Goal: Task Accomplishment & Management: Manage account settings

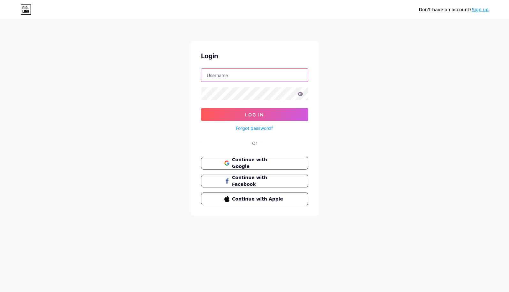
type input "[EMAIL_ADDRESS][DOMAIN_NAME]"
click at [254, 114] on button "Log In" at bounding box center [254, 114] width 107 height 13
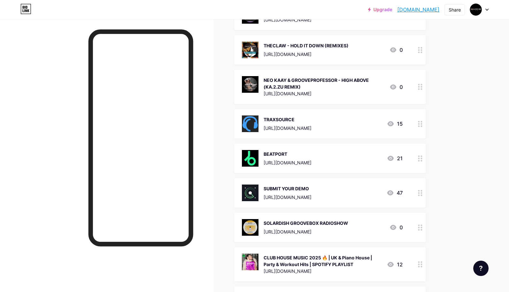
scroll to position [152, 0]
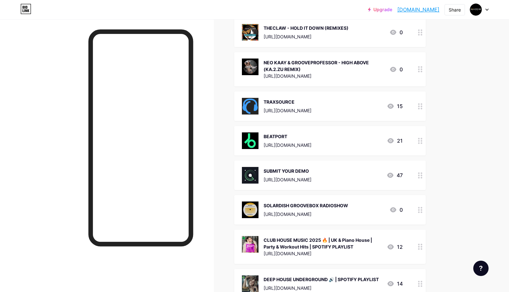
click at [418, 173] on icon at bounding box center [420, 175] width 4 height 6
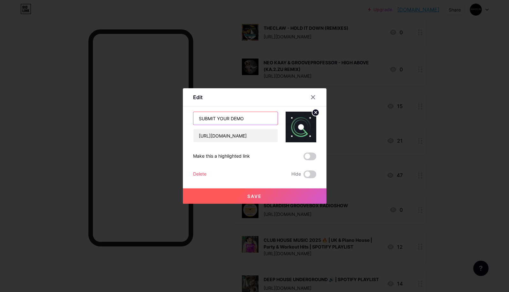
click at [248, 119] on input "SUBMIT YOUR DEMO" at bounding box center [235, 118] width 84 height 13
drag, startPoint x: 232, startPoint y: 118, endPoint x: 197, endPoint y: 118, distance: 34.5
click at [197, 118] on input "SUBMIT YOUR DEMO" at bounding box center [235, 118] width 84 height 13
type input "DEMO SUBMISSION"
click at [234, 195] on button "Save" at bounding box center [255, 195] width 144 height 15
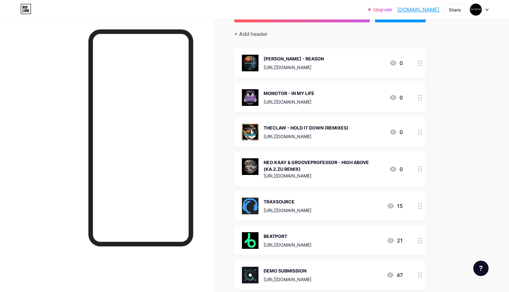
scroll to position [55, 0]
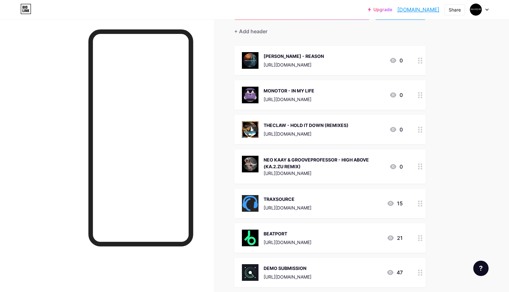
drag, startPoint x: 369, startPoint y: 266, endPoint x: 359, endPoint y: 84, distance: 182.9
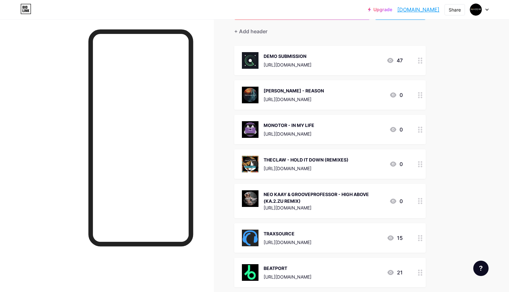
drag, startPoint x: 419, startPoint y: 273, endPoint x: 415, endPoint y: 107, distance: 166.1
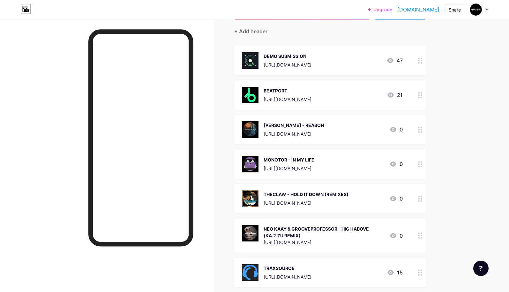
drag, startPoint x: 419, startPoint y: 274, endPoint x: 420, endPoint y: 178, distance: 96.1
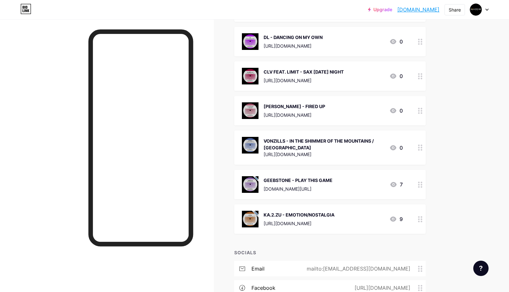
scroll to position [692, 0]
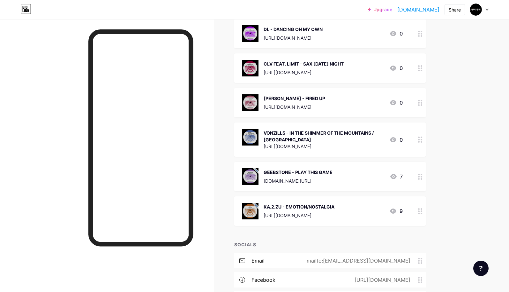
click at [420, 208] on icon at bounding box center [420, 211] width 4 height 6
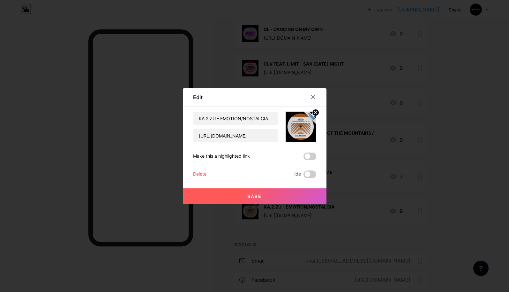
click at [201, 174] on div "Delete" at bounding box center [199, 174] width 13 height 8
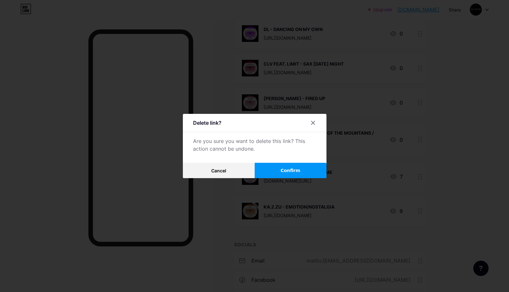
click at [282, 167] on span "Confirm" at bounding box center [291, 170] width 20 height 7
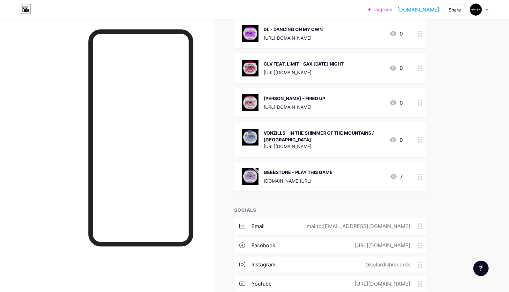
click at [420, 173] on circle at bounding box center [419, 174] width 2 height 2
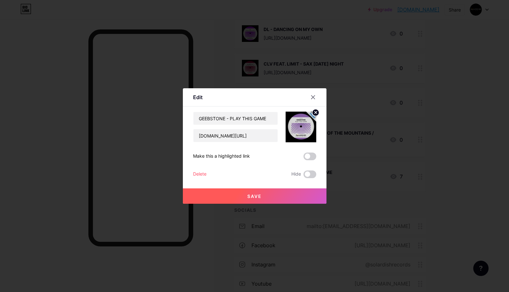
click at [201, 174] on div "Delete" at bounding box center [199, 174] width 13 height 8
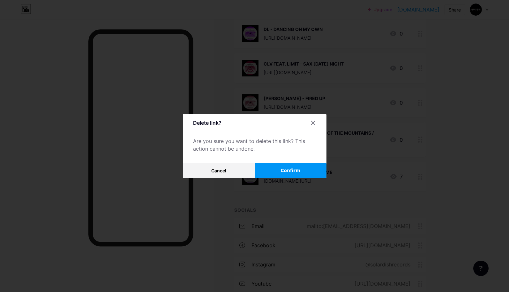
click at [286, 164] on button "Confirm" at bounding box center [291, 170] width 72 height 15
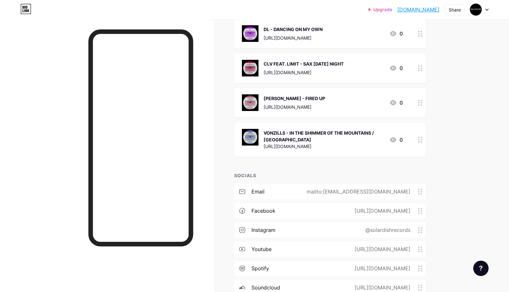
click at [419, 136] on icon at bounding box center [420, 139] width 4 height 6
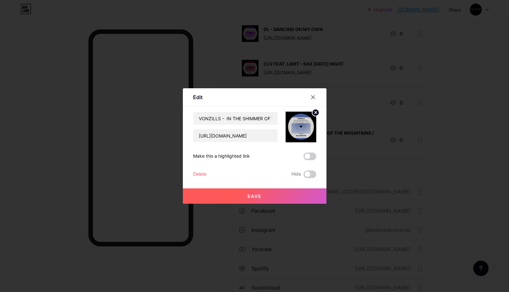
click at [199, 174] on div "Delete" at bounding box center [199, 174] width 13 height 8
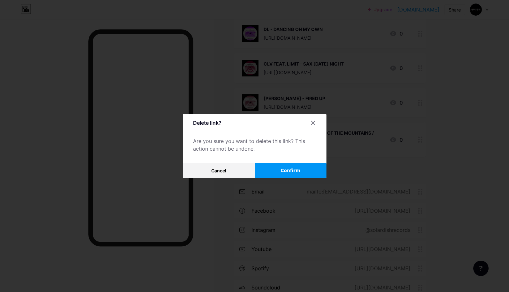
click at [277, 173] on button "Confirm" at bounding box center [291, 170] width 72 height 15
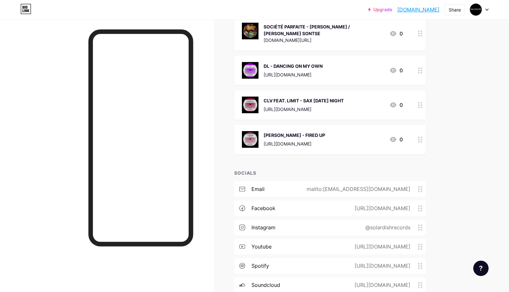
scroll to position [632, 0]
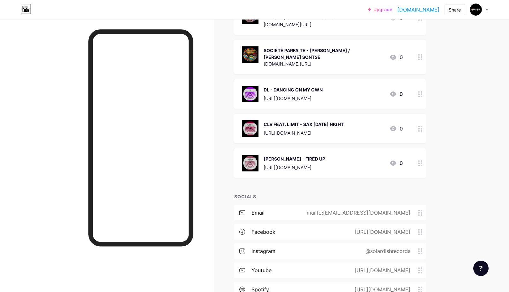
click at [419, 160] on circle at bounding box center [419, 161] width 2 height 2
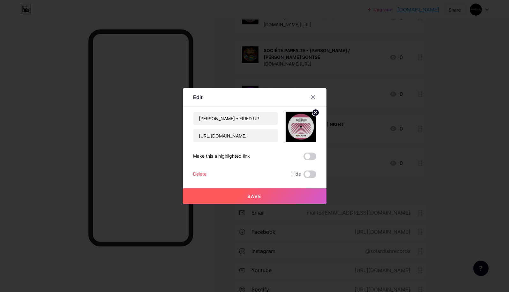
click at [200, 174] on div "Delete" at bounding box center [199, 174] width 13 height 8
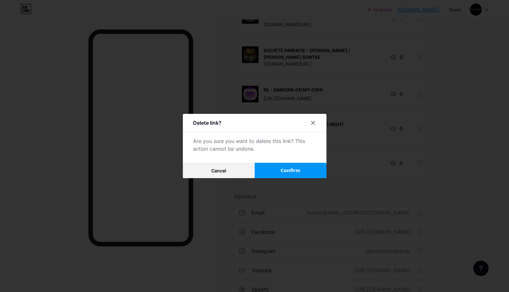
click at [274, 168] on button "Confirm" at bounding box center [291, 170] width 72 height 15
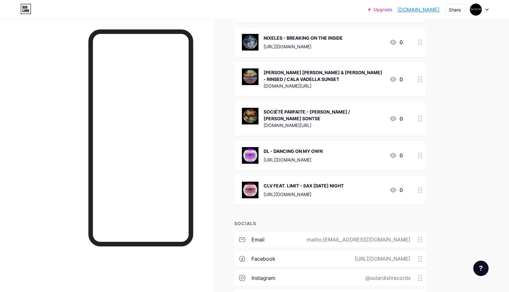
scroll to position [531, 0]
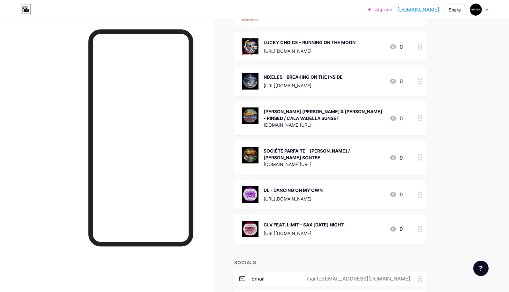
click at [422, 226] on icon at bounding box center [420, 229] width 4 height 6
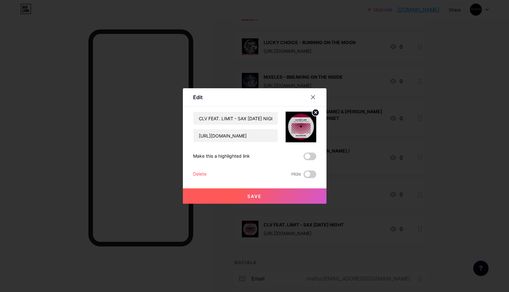
click at [202, 173] on div "Delete" at bounding box center [199, 174] width 13 height 8
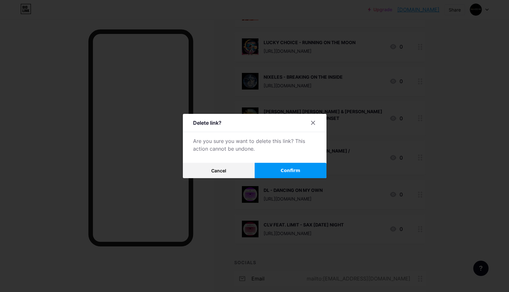
click at [284, 170] on span "Confirm" at bounding box center [291, 170] width 20 height 7
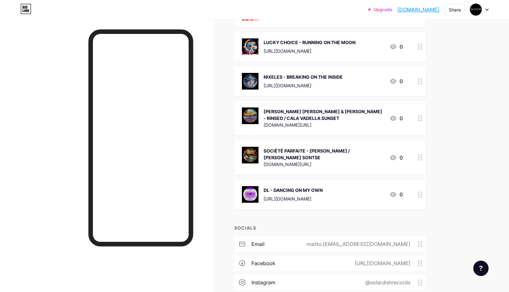
click at [421, 191] on icon at bounding box center [420, 194] width 4 height 6
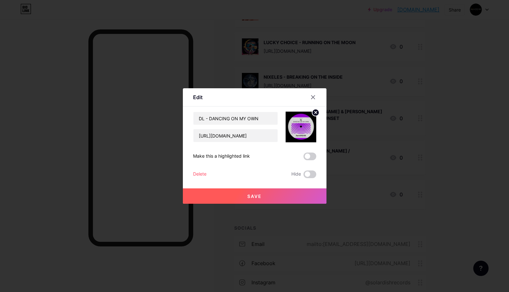
click at [202, 173] on div "Delete" at bounding box center [199, 174] width 13 height 8
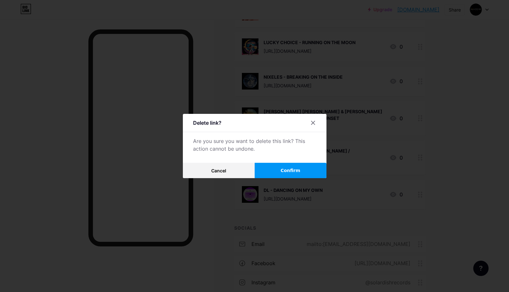
click at [274, 168] on button "Confirm" at bounding box center [291, 170] width 72 height 15
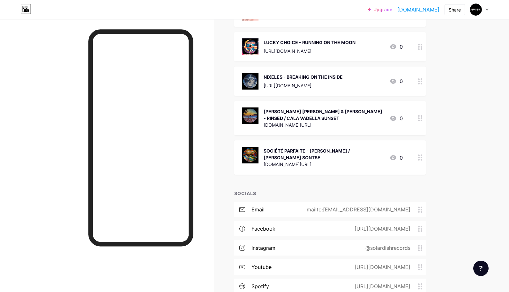
click at [419, 154] on circle at bounding box center [419, 155] width 2 height 2
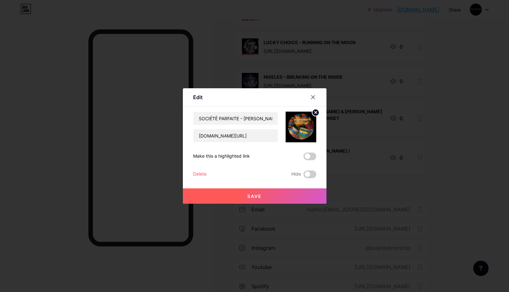
click at [200, 174] on div "Delete" at bounding box center [199, 174] width 13 height 8
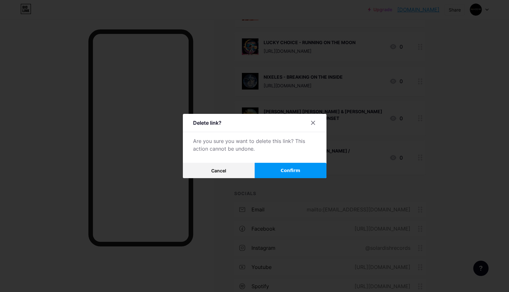
click at [272, 171] on button "Confirm" at bounding box center [291, 170] width 72 height 15
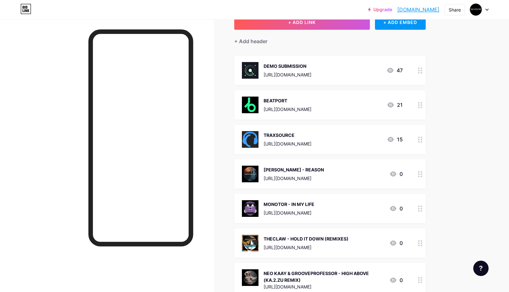
scroll to position [-3, 0]
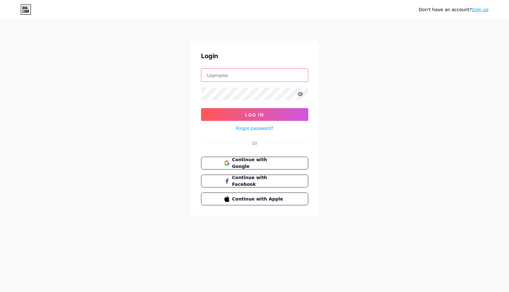
type input "[EMAIL_ADDRESS][DOMAIN_NAME]"
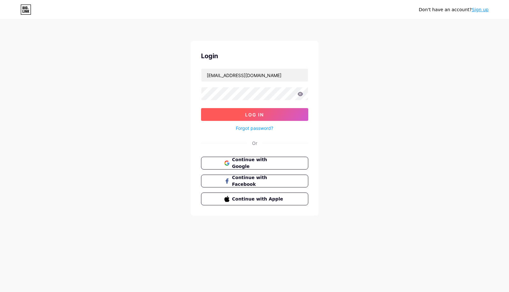
click at [246, 113] on span "Log In" at bounding box center [254, 114] width 19 height 5
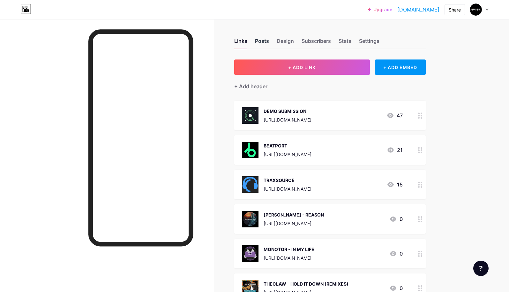
click at [265, 41] on div "Posts" at bounding box center [262, 42] width 14 height 11
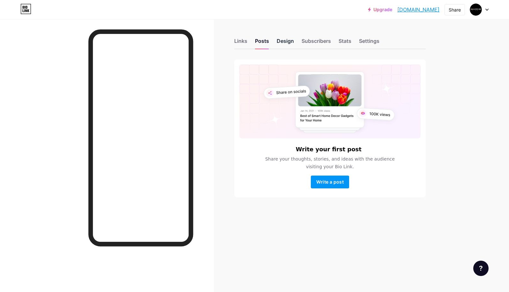
click at [286, 41] on div "Design" at bounding box center [285, 42] width 17 height 11
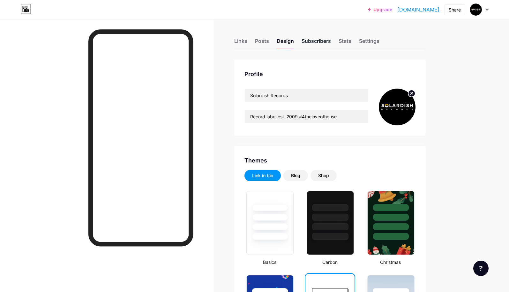
click at [310, 40] on div "Subscribers" at bounding box center [316, 42] width 29 height 11
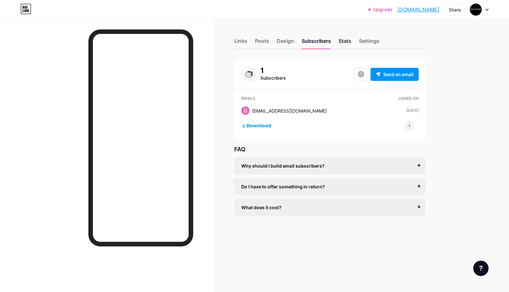
click at [343, 42] on div "Stats" at bounding box center [345, 42] width 13 height 11
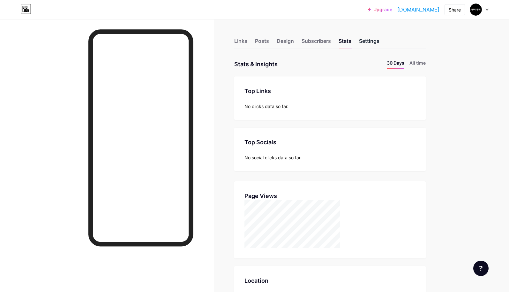
click at [368, 40] on div "Settings" at bounding box center [369, 42] width 20 height 11
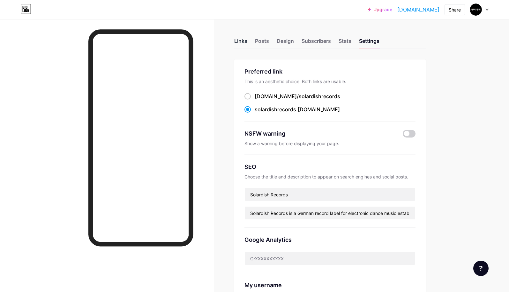
click at [239, 41] on div "Links" at bounding box center [240, 42] width 13 height 11
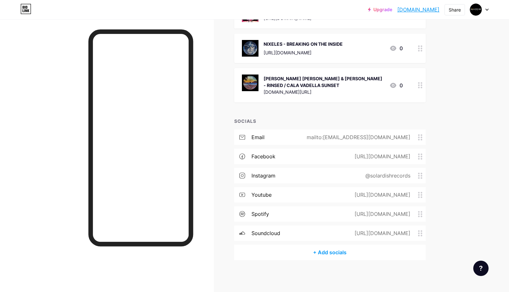
scroll to position [564, 0]
drag, startPoint x: 420, startPoint y: 232, endPoint x: 419, endPoint y: 211, distance: 21.1
click at [419, 211] on div "email mailto:solardishdemo@gmail.com facebook https://facebook.com/solardishrec…" at bounding box center [330, 187] width 192 height 115
drag, startPoint x: 421, startPoint y: 174, endPoint x: 419, endPoint y: 152, distance: 22.2
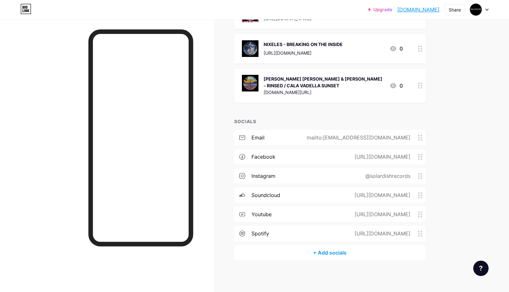
click at [419, 152] on div "email mailto:solardishdemo@gmail.com facebook https://facebook.com/solardishrec…" at bounding box center [330, 187] width 192 height 115
click at [488, 11] on div at bounding box center [479, 9] width 19 height 11
